Goal: Complete application form

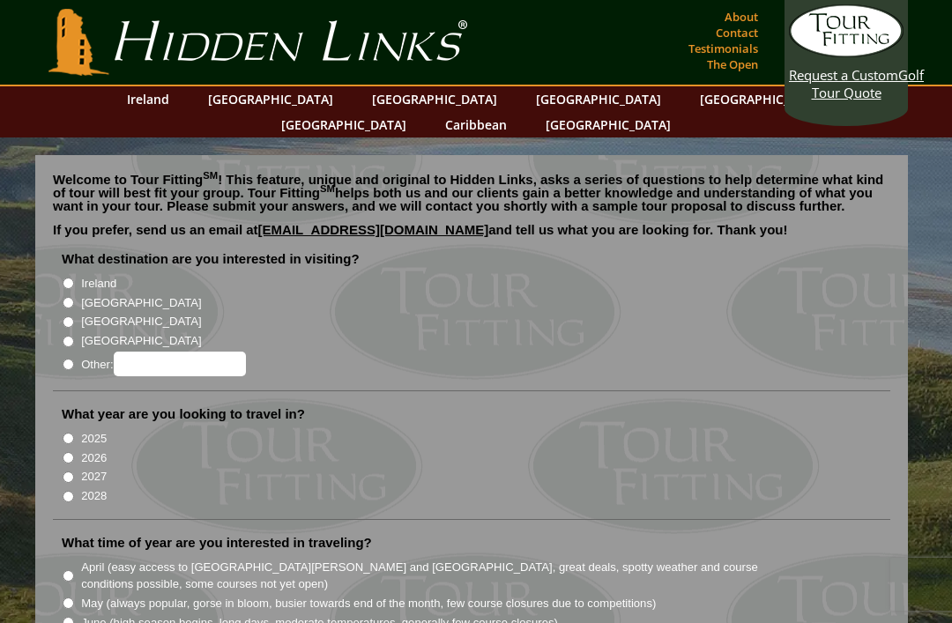
radio input "true"
click at [174, 352] on input "Other:" at bounding box center [180, 364] width 132 height 25
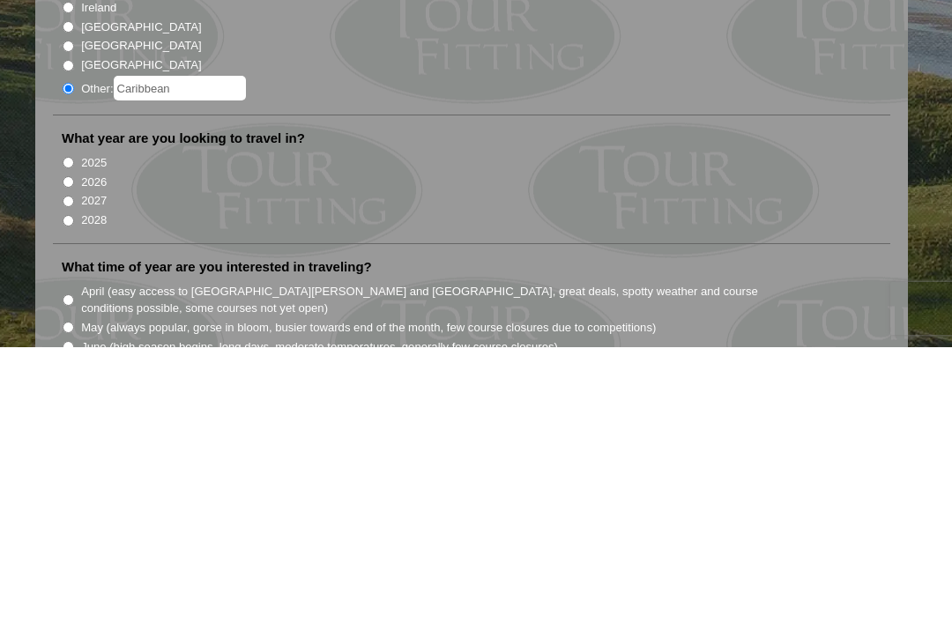
type input "Caribbean"
click at [74, 452] on input "2026" at bounding box center [68, 457] width 11 height 11
radio input "true"
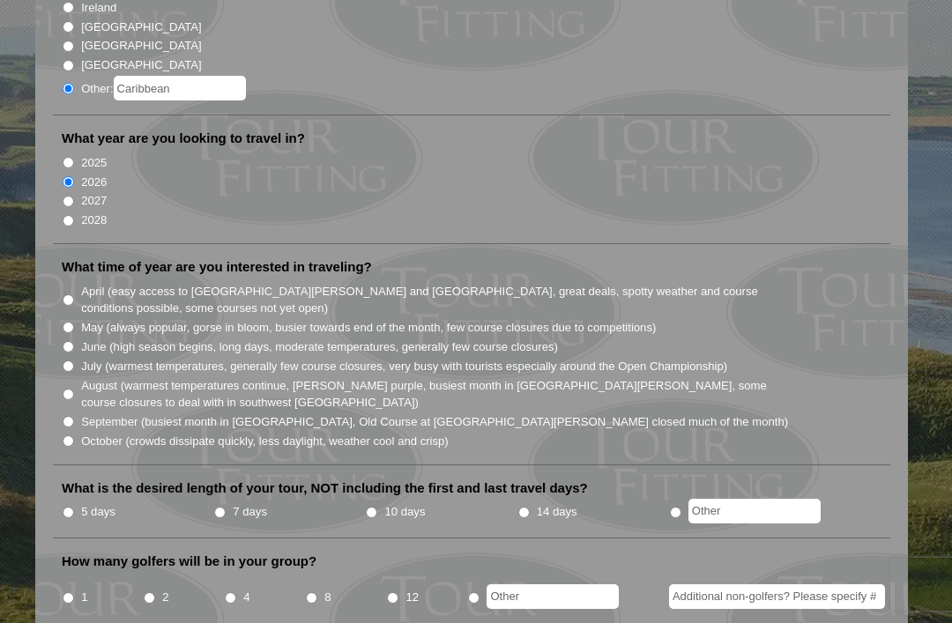
click at [69, 281] on li "April (easy access to [GEOGRAPHIC_DATA][PERSON_NAME] and [GEOGRAPHIC_DATA], gre…" at bounding box center [479, 299] width 834 height 36
click at [63, 295] on input "April (easy access to [GEOGRAPHIC_DATA][PERSON_NAME] and [GEOGRAPHIC_DATA], gre…" at bounding box center [68, 300] width 11 height 11
radio input "true"
click at [218, 502] on li "7 days" at bounding box center [289, 513] width 152 height 22
click at [226, 507] on input "7 days" at bounding box center [219, 512] width 11 height 11
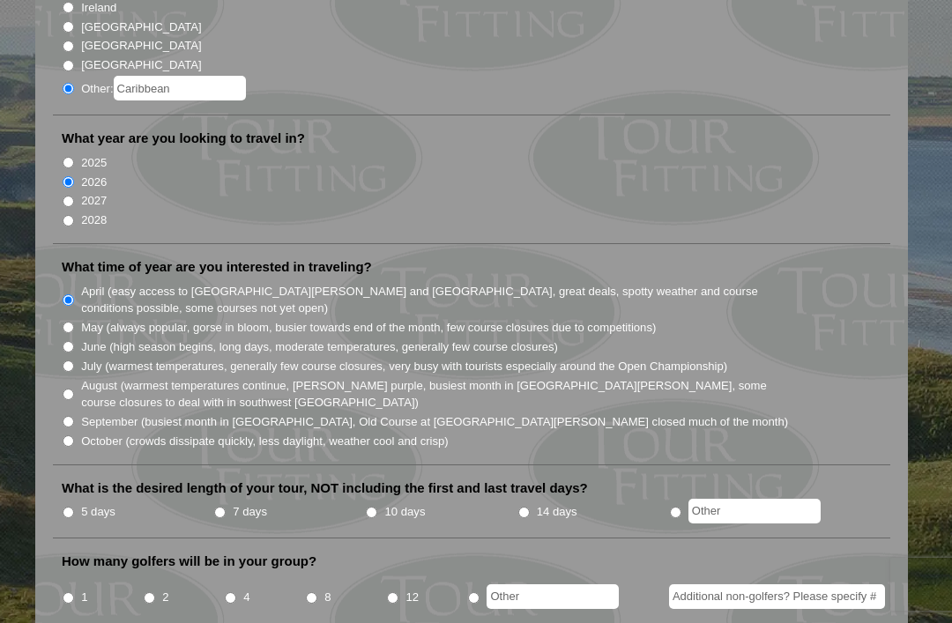
radio input "true"
click at [317, 593] on input "8" at bounding box center [311, 598] width 11 height 11
radio input "true"
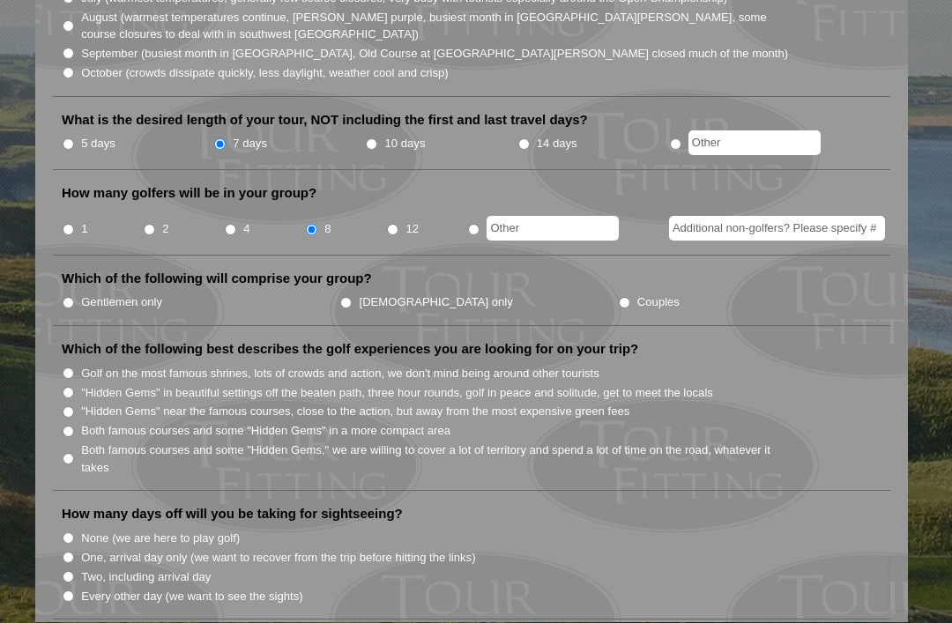
scroll to position [645, 0]
click at [74, 297] on input "Gentlemen only" at bounding box center [68, 302] width 11 height 11
radio input "true"
click at [74, 406] on input ""Hidden Gems" near the famous courses, close to the action, but away from the m…" at bounding box center [68, 411] width 11 height 11
radio input "true"
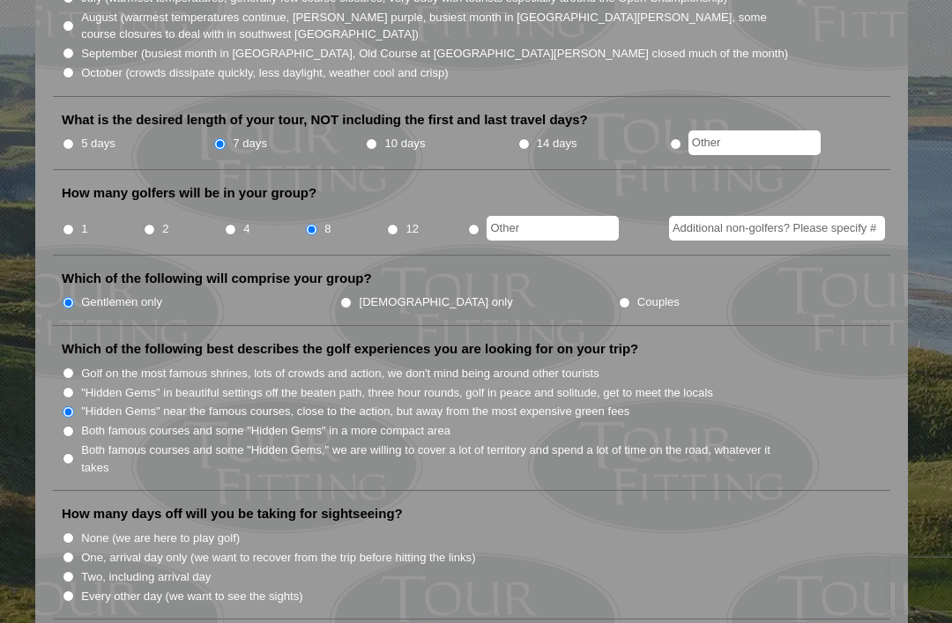
click at [74, 552] on input "One, arrival day only (we want to recover from the trip before hitting the link…" at bounding box center [68, 557] width 11 height 11
radio input "true"
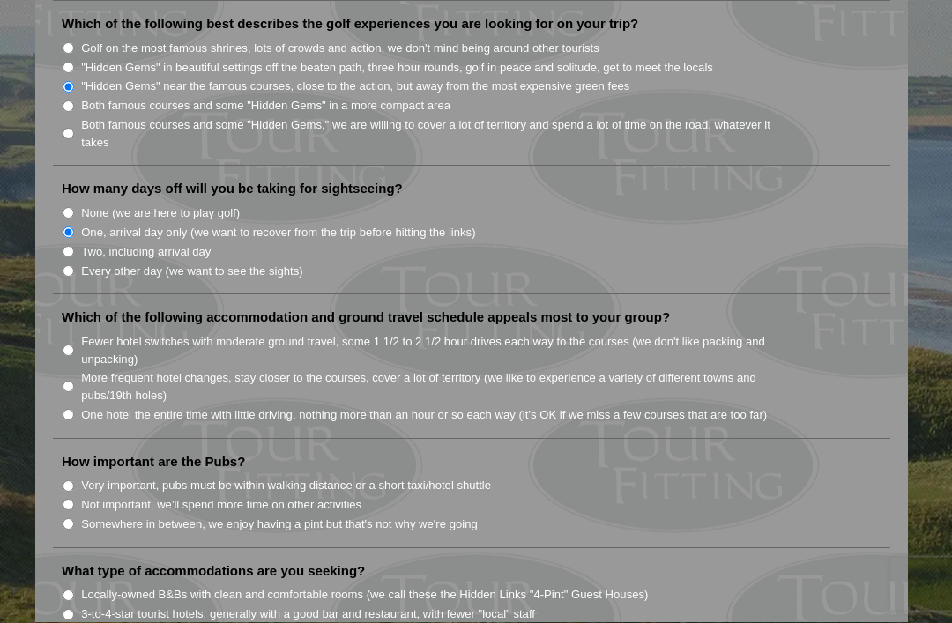
scroll to position [971, 0]
click at [78, 404] on li "One hotel the entire time with little driving, nothing more than an hour or so …" at bounding box center [479, 413] width 834 height 19
click at [73, 408] on input "One hotel the entire time with little driving, nothing more than an hour or so …" at bounding box center [68, 413] width 11 height 11
radio input "true"
click at [74, 518] on input "Somewhere in between, we enjoy having a pint but that's not why we're going" at bounding box center [68, 523] width 11 height 11
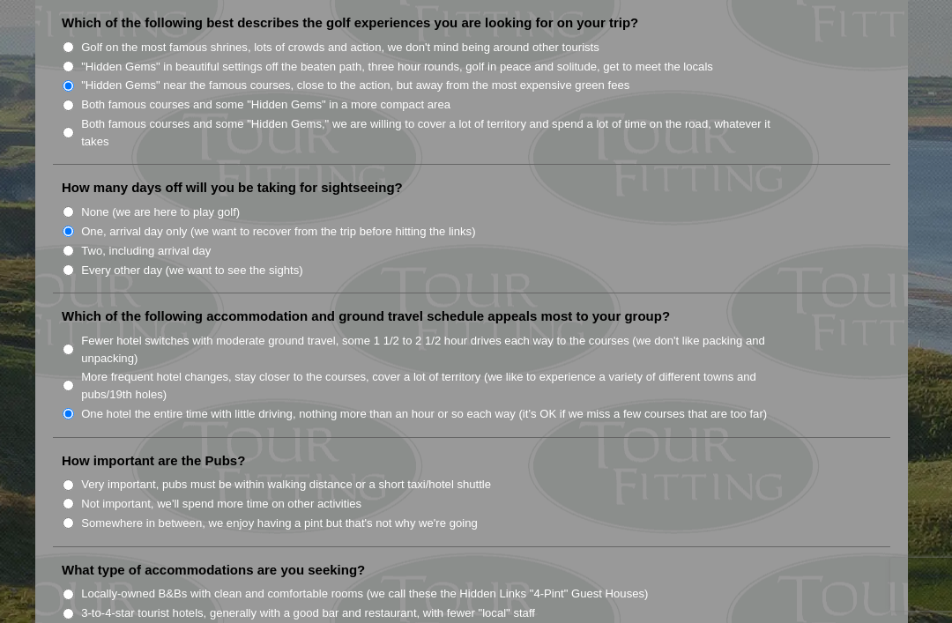
radio input "true"
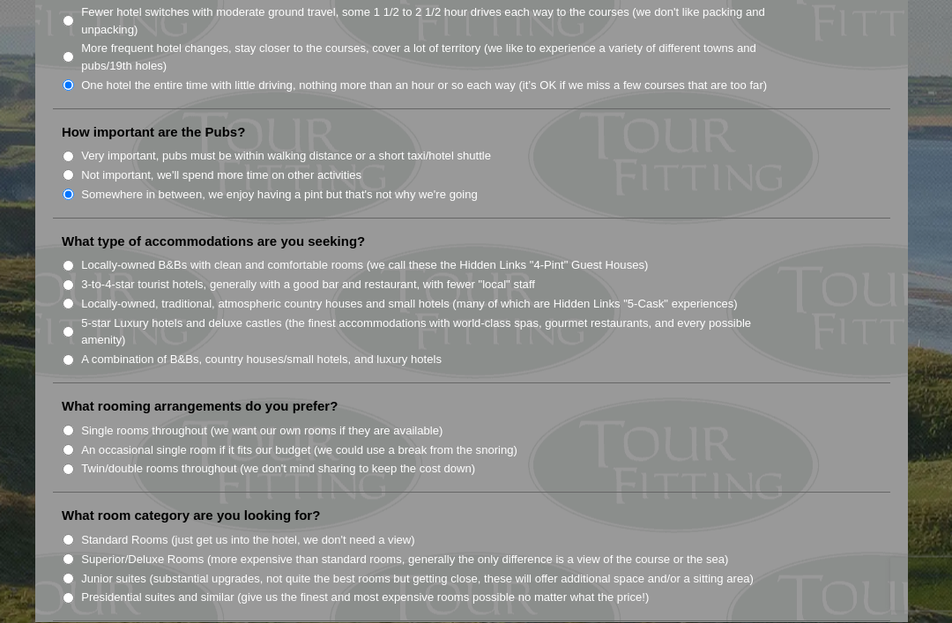
scroll to position [1300, 0]
click at [78, 421] on li "Single rooms throughout (we want our own rooms if they are available)" at bounding box center [479, 430] width 834 height 19
click at [74, 280] on input "3-to-4-star tourist hotels, generally with a good bar and restaurant, with fewe…" at bounding box center [68, 285] width 11 height 11
radio input "true"
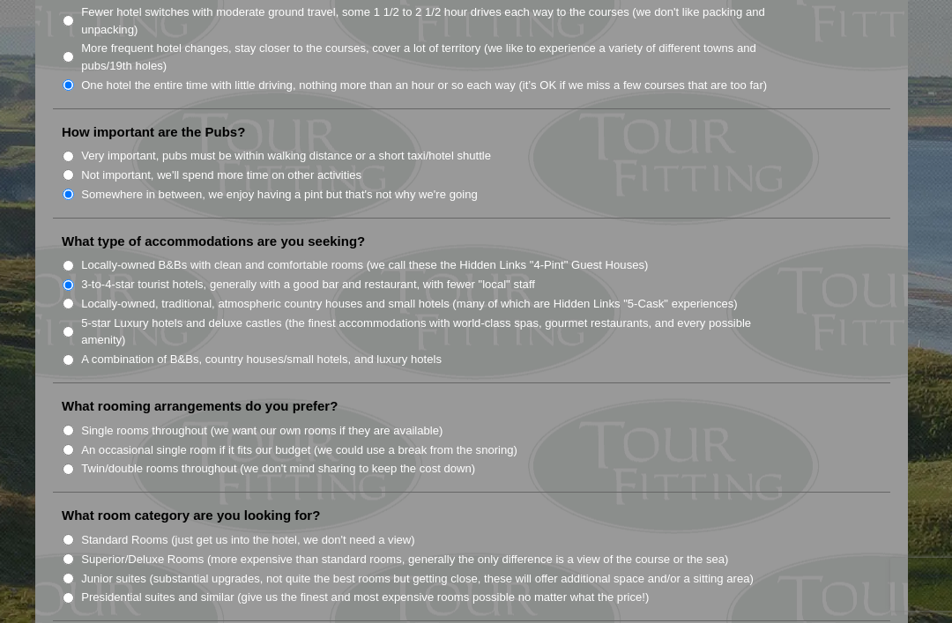
click at [73, 421] on li "Single rooms throughout (we want our own rooms if they are available)" at bounding box center [479, 430] width 834 height 19
click at [85, 422] on label "Single rooms throughout (we want our own rooms if they are available)" at bounding box center [262, 431] width 362 height 18
click at [74, 425] on input "Single rooms throughout (we want our own rooms if they are available)" at bounding box center [68, 430] width 11 height 11
radio input "true"
click at [74, 298] on input "Locally-owned, traditional, atmospheric country houses and small hotels (many o…" at bounding box center [68, 303] width 11 height 11
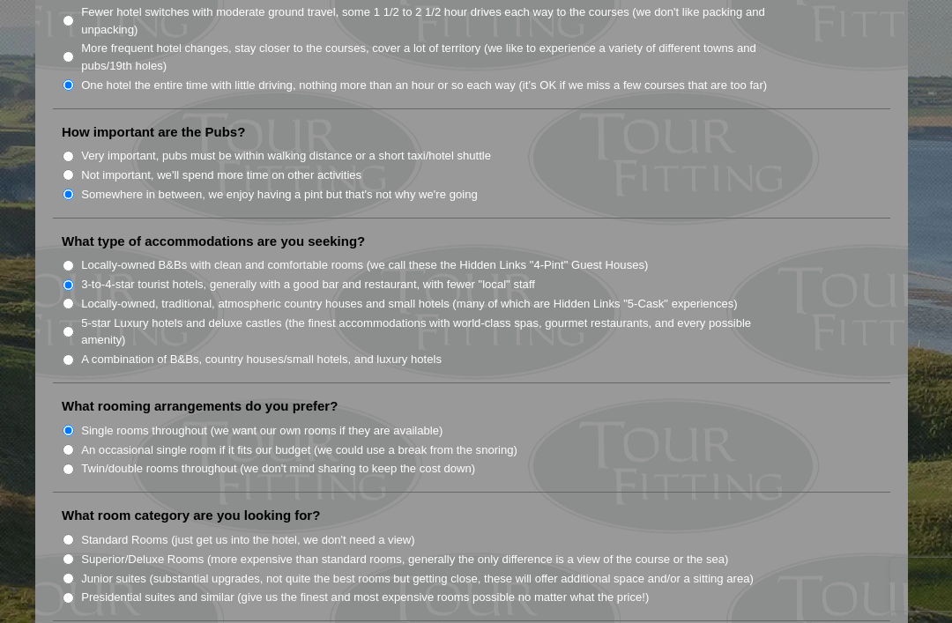
radio input "true"
click at [74, 573] on input "Junior suites (substantial upgrades, not quite the best rooms but getting close…" at bounding box center [68, 578] width 11 height 11
radio input "true"
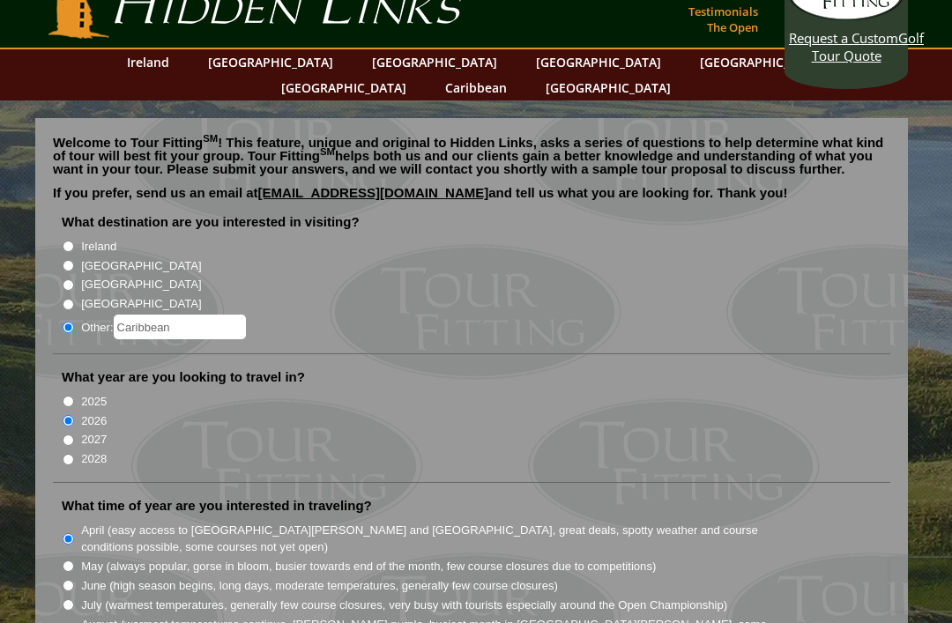
scroll to position [0, 0]
